Goal: Information Seeking & Learning: Learn about a topic

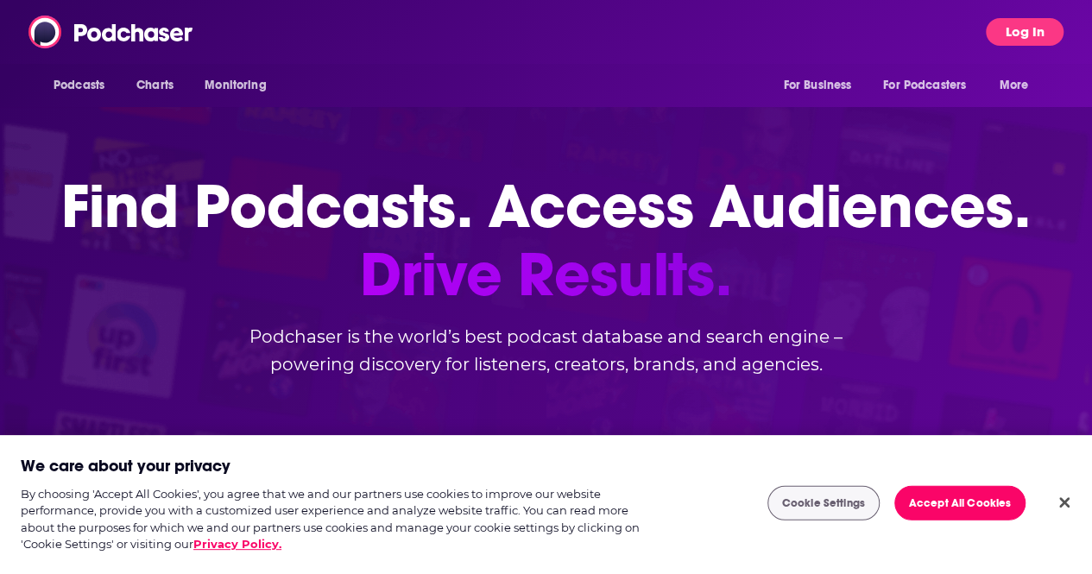
click at [1050, 21] on button "Log In" at bounding box center [1025, 32] width 78 height 28
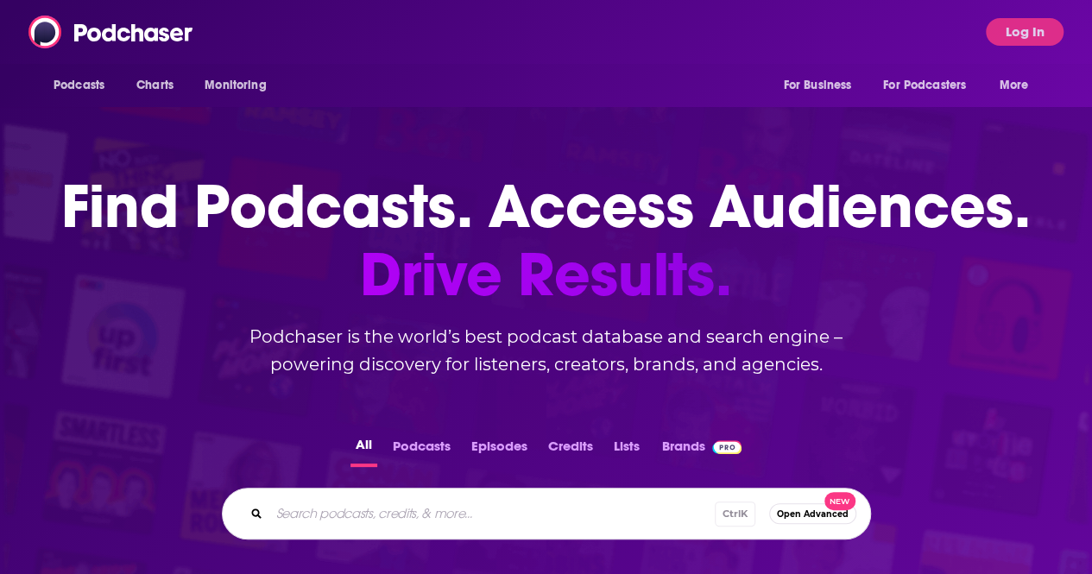
click at [463, 539] on div "Ctrl K Open Advanced New" at bounding box center [546, 514] width 649 height 52
click at [1008, 25] on body "Podcasts Charts Monitoring For Business For Podcasters More Log In Podcasts Cha…" at bounding box center [546, 287] width 1092 height 574
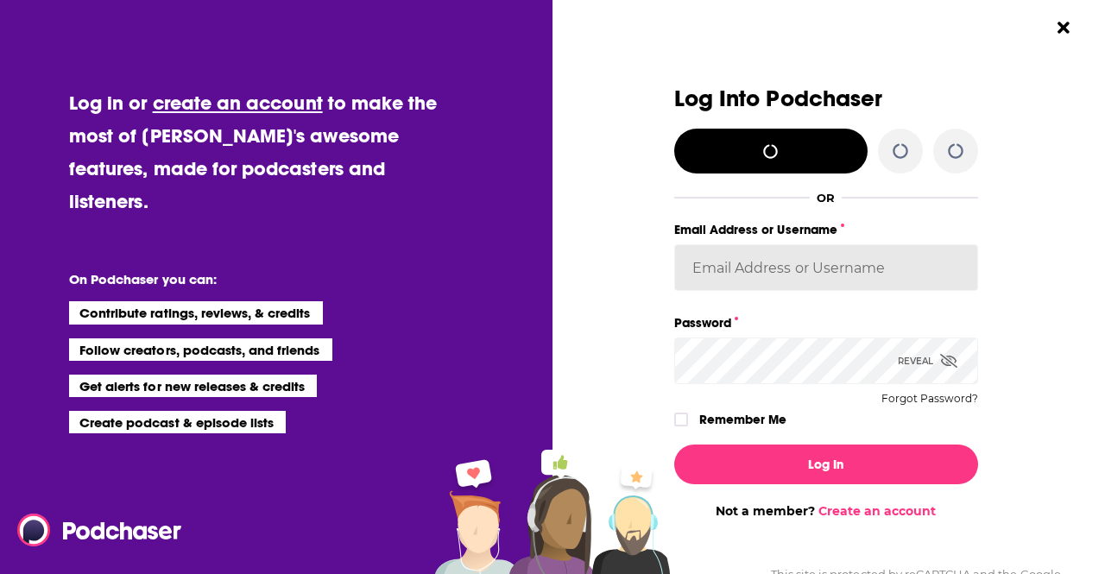
click at [820, 266] on input "Email Address or Username" at bounding box center [826, 267] width 304 height 47
drag, startPoint x: 802, startPoint y: 279, endPoint x: 770, endPoint y: 290, distance: 33.8
click at [802, 279] on input "Email Address or Username" at bounding box center [826, 267] width 304 height 47
type input "chrys.tharian@edelman.com"
click at [674, 444] on button "Log In" at bounding box center [826, 464] width 304 height 40
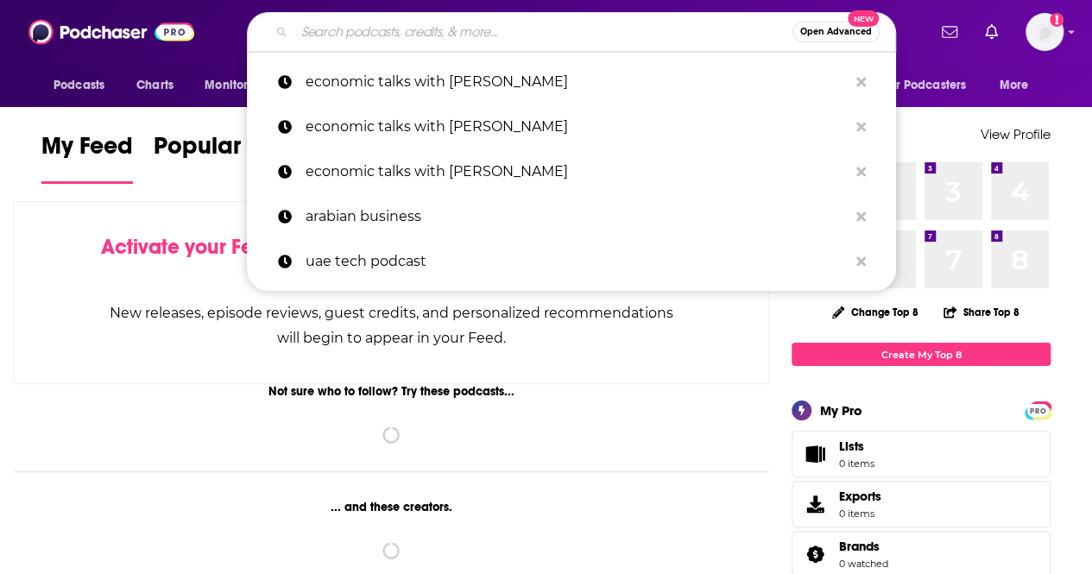
click at [426, 24] on input "Search podcasts, credits, & more..." at bounding box center [543, 32] width 498 height 28
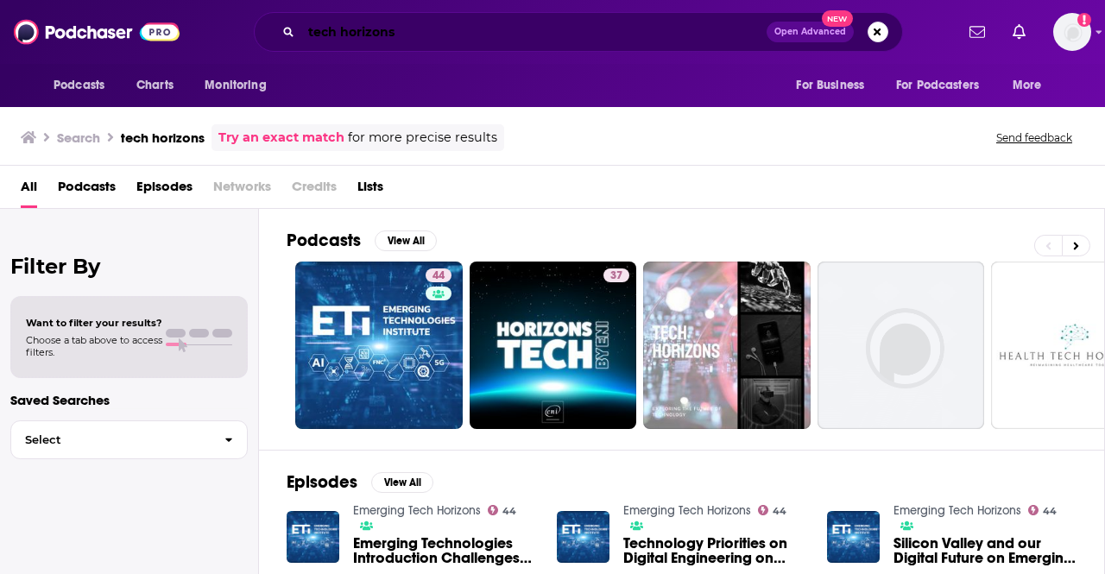
click at [433, 19] on input "tech horizons" at bounding box center [533, 32] width 465 height 28
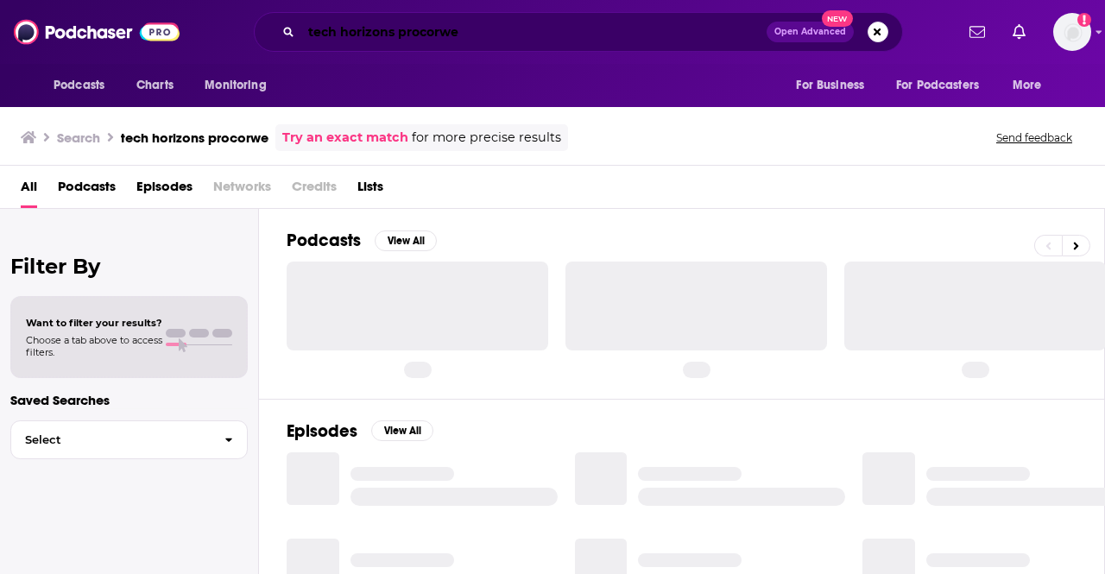
click at [489, 29] on input "tech horizons procorwe" at bounding box center [533, 32] width 465 height 28
click at [489, 29] on input "tech horizons procore" at bounding box center [533, 32] width 465 height 28
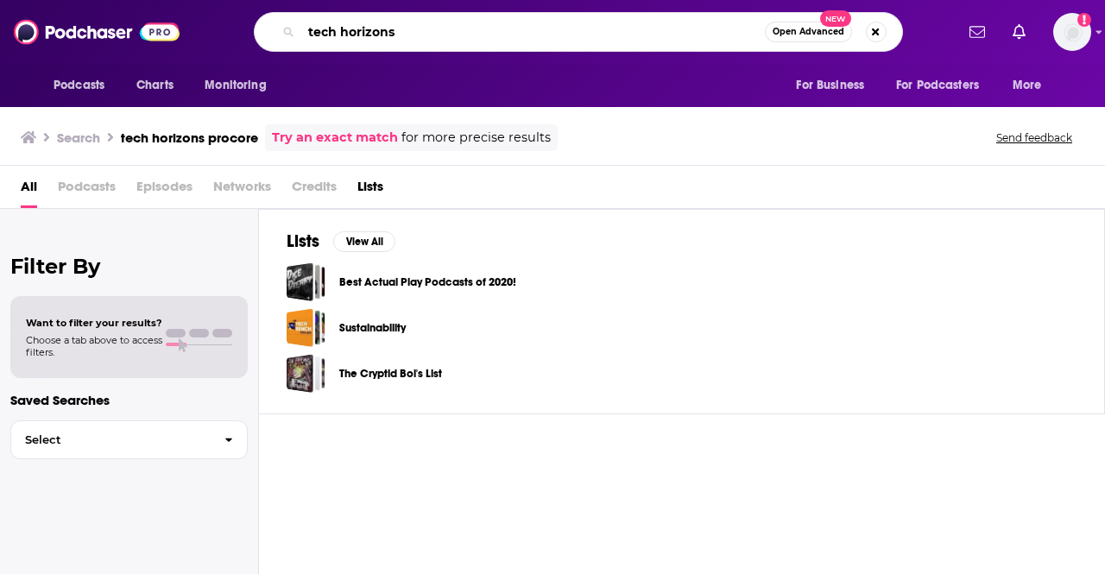
type input "tech horizons"
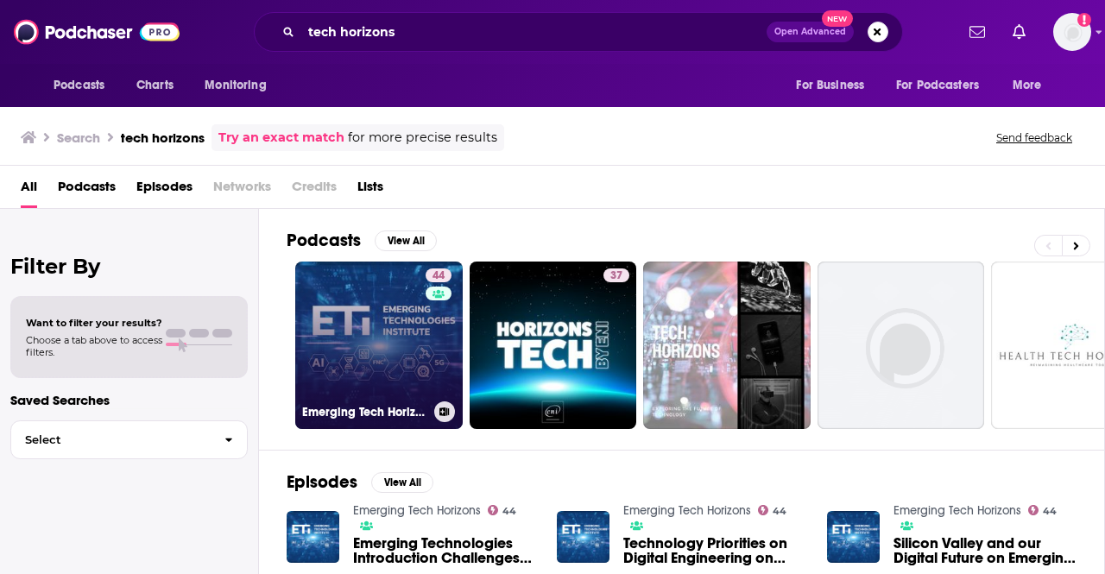
click at [411, 318] on link "44 Emerging Tech Horizons" at bounding box center [378, 344] width 167 height 167
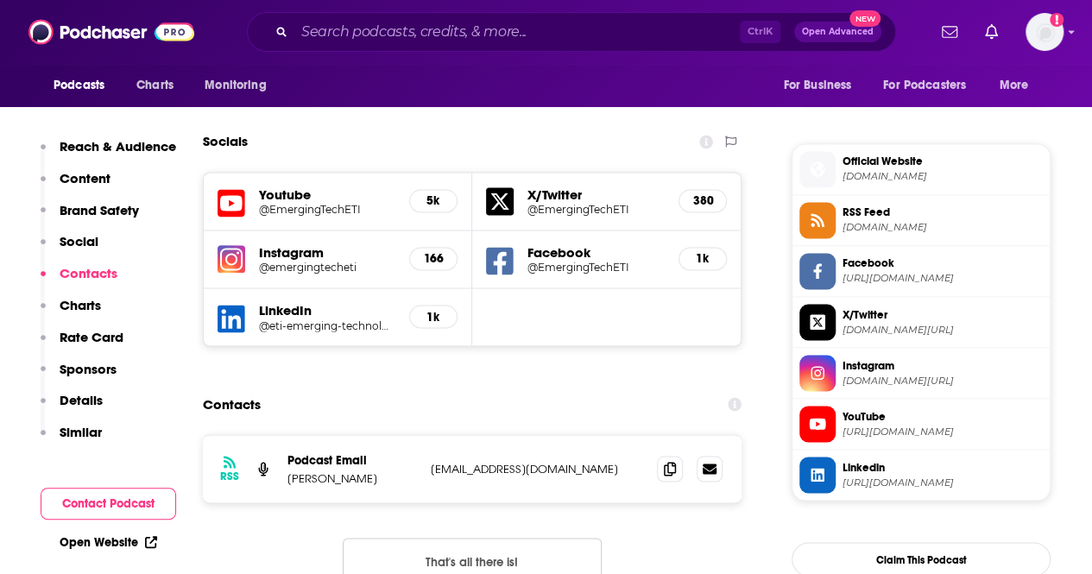
scroll to position [1294, 0]
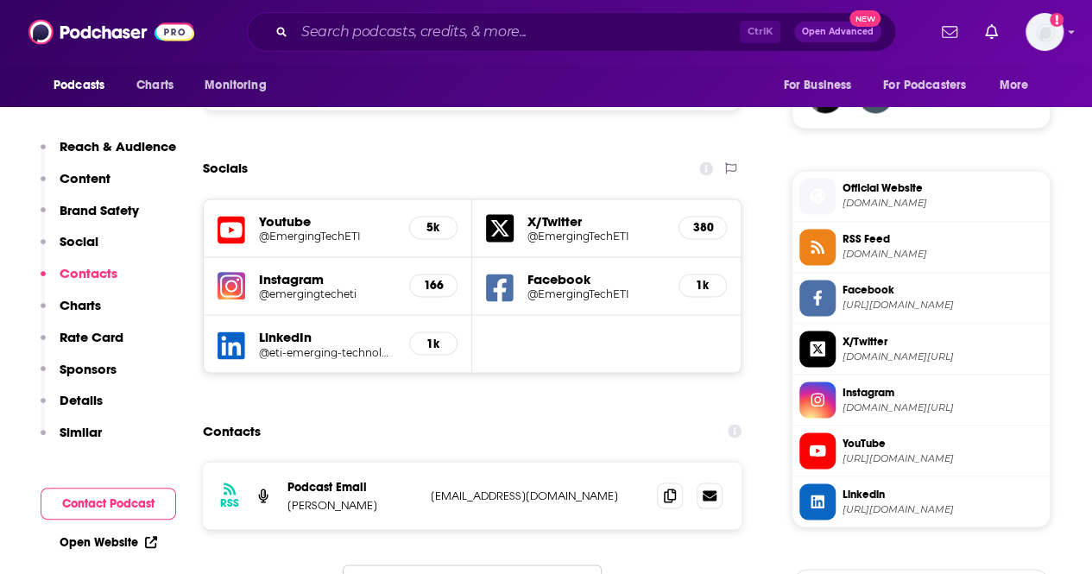
click at [350, 13] on div "Ctrl K Open Advanced New" at bounding box center [571, 32] width 649 height 40
click at [357, 26] on input "Search podcasts, credits, & more..." at bounding box center [516, 32] width 445 height 28
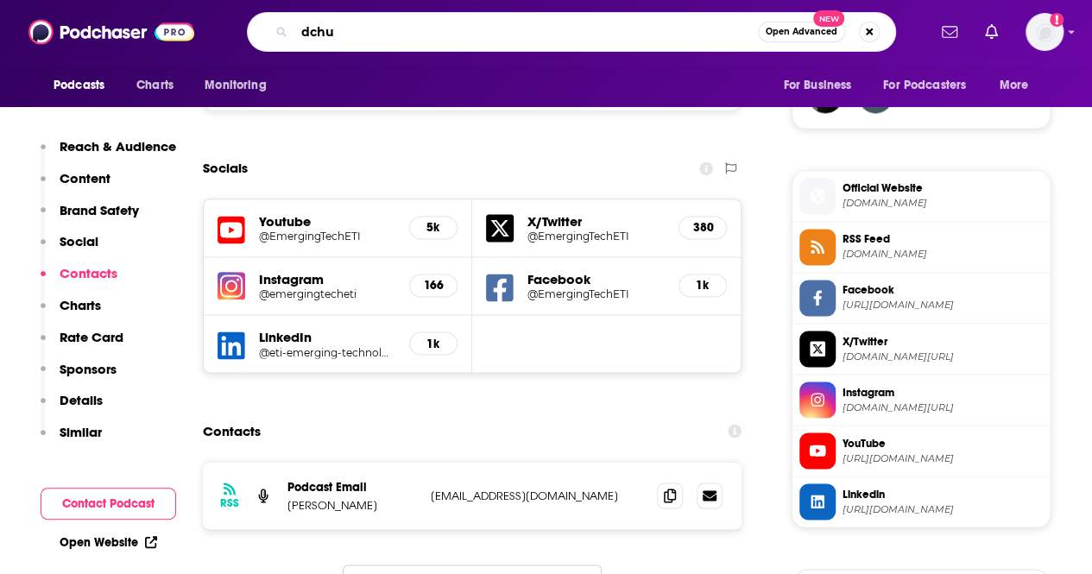
type input "dchub"
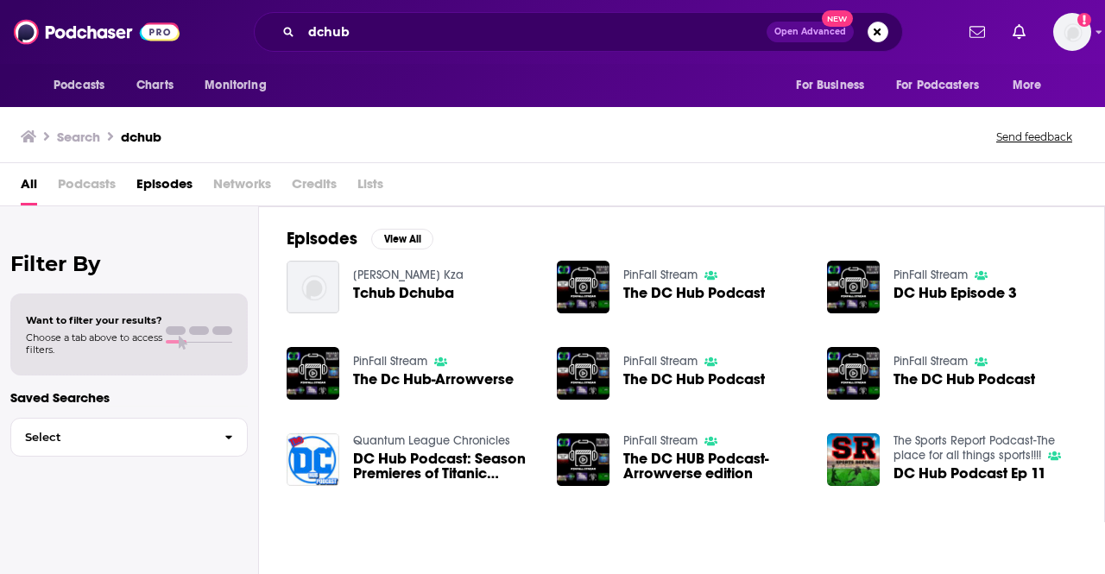
drag, startPoint x: 404, startPoint y: 13, endPoint x: 293, endPoint y: 11, distance: 111.3
click at [293, 11] on div "Podcasts Charts Monitoring dchub Open Advanced New For Business For Podcasters …" at bounding box center [552, 32] width 1105 height 64
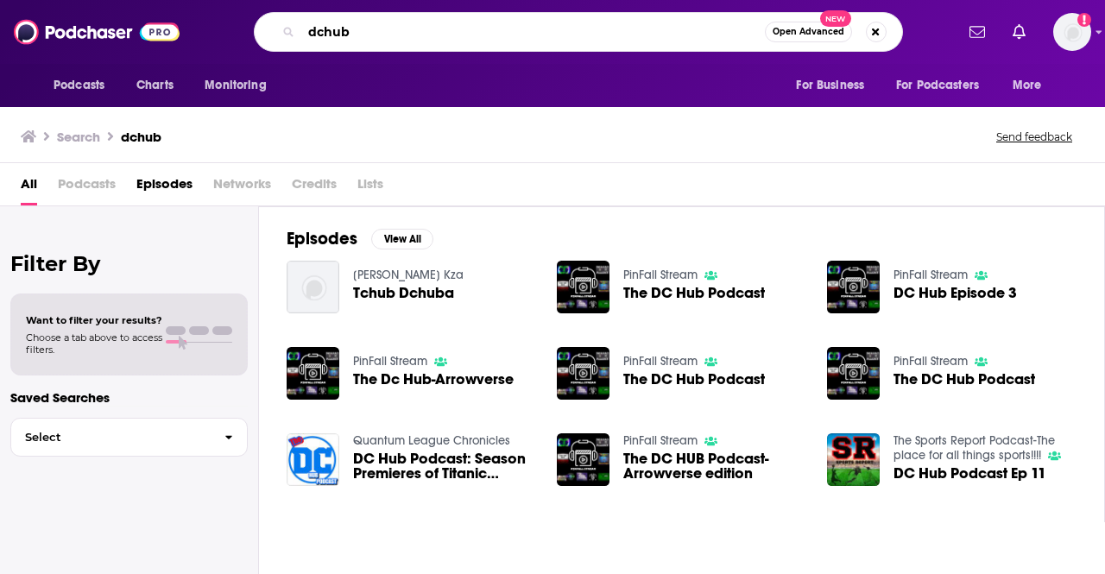
drag, startPoint x: 390, startPoint y: 30, endPoint x: 245, endPoint y: -4, distance: 149.0
click at [245, 0] on html "Podcasts Charts Monitoring dchub Open Advanced New For Business For Podcasters …" at bounding box center [552, 287] width 1105 height 574
type input "venture connect"
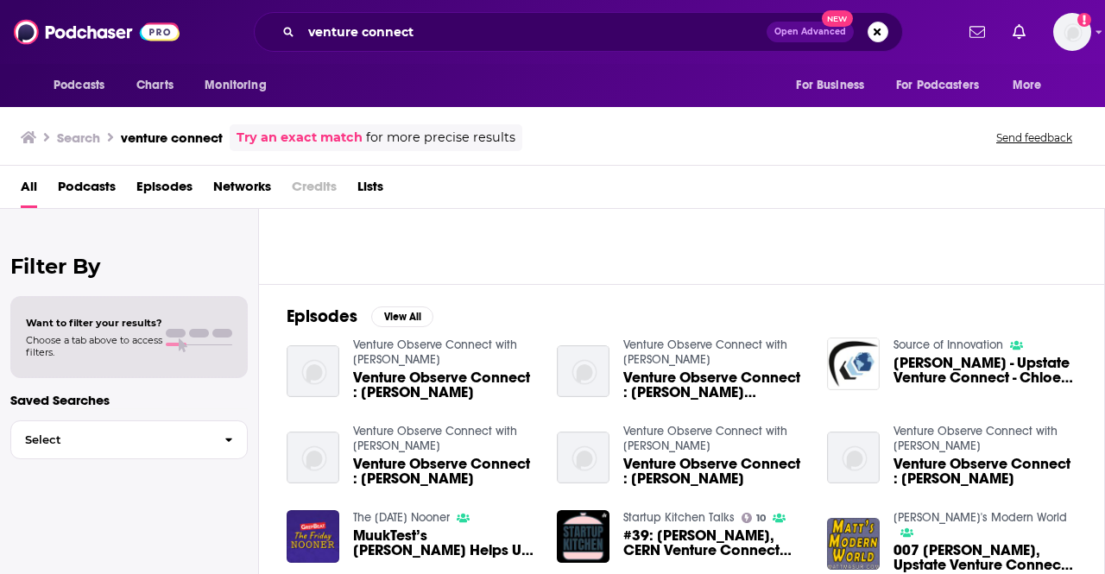
scroll to position [132, 0]
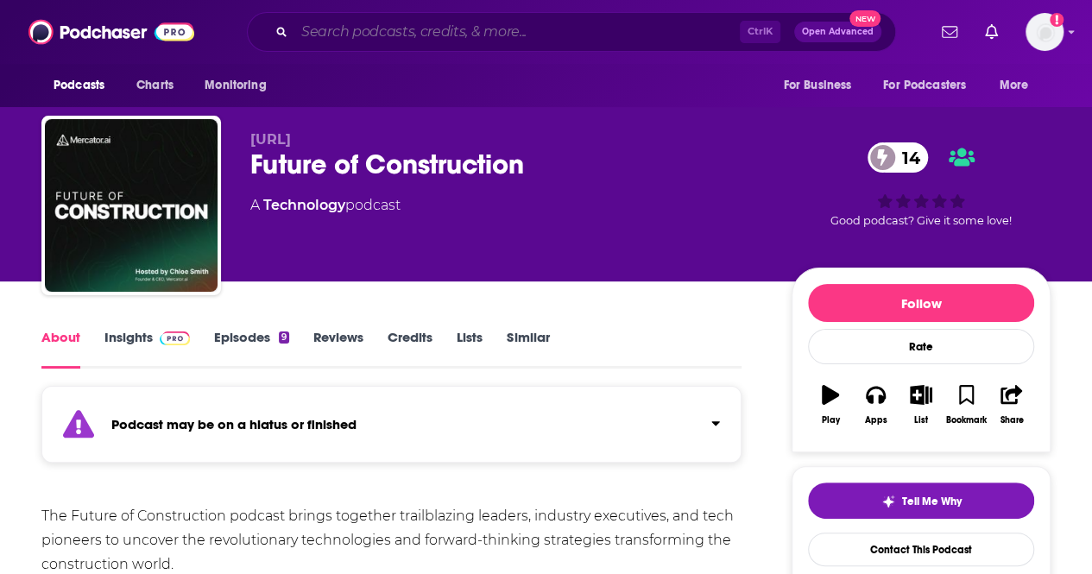
click at [378, 44] on input "Search podcasts, credits, & more..." at bounding box center [516, 32] width 445 height 28
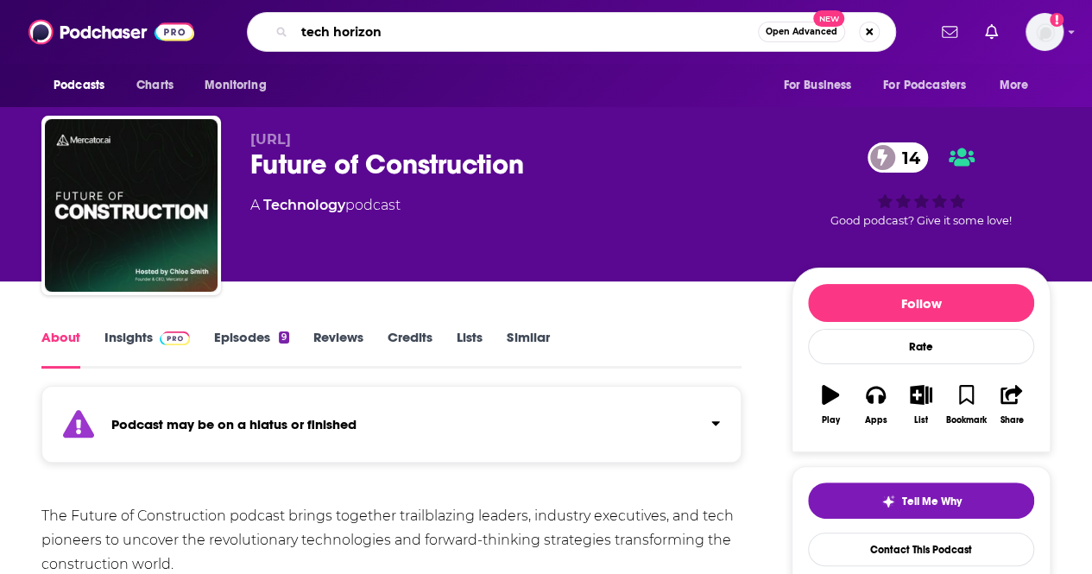
type input "tech horizons"
